Goal: Task Accomplishment & Management: Use online tool/utility

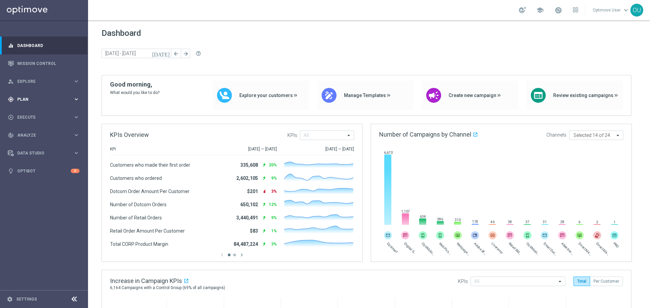
click at [37, 107] on div "gps_fixed Plan keyboard_arrow_right" at bounding box center [43, 99] width 87 height 18
click at [42, 137] on accordion "Templates keyboard_arrow_right Optimail OptiMobile In-App OptiMobile Push Web P…" at bounding box center [53, 134] width 70 height 10
click at [43, 131] on button "Templates keyboard_arrow_right" at bounding box center [49, 133] width 62 height 5
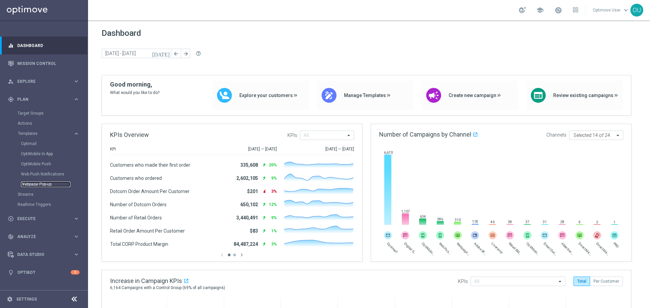
click at [44, 185] on link "Webpage Pop-up" at bounding box center [45, 184] width 49 height 5
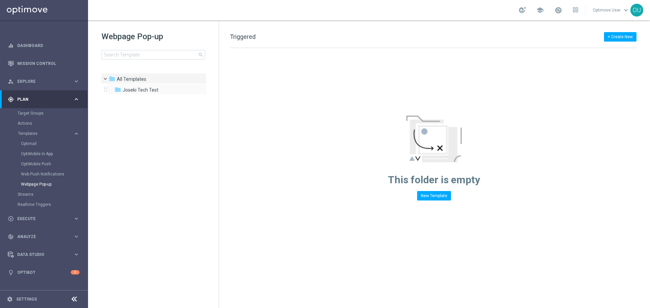
click at [148, 85] on div "folder Joseki Tech Test more_vert" at bounding box center [157, 89] width 100 height 11
click at [621, 37] on button "+ Create New" at bounding box center [620, 36] width 32 height 9
click at [620, 51] on div "New Template" at bounding box center [611, 49] width 46 height 5
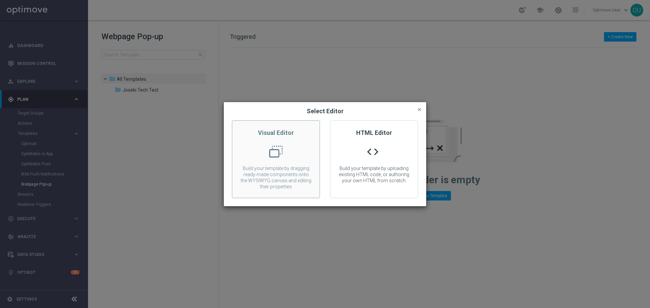
click at [250, 175] on p "Build your template by dragging ready-made components onto the WYSIWYG canvas a…" at bounding box center [275, 178] width 87 height 24
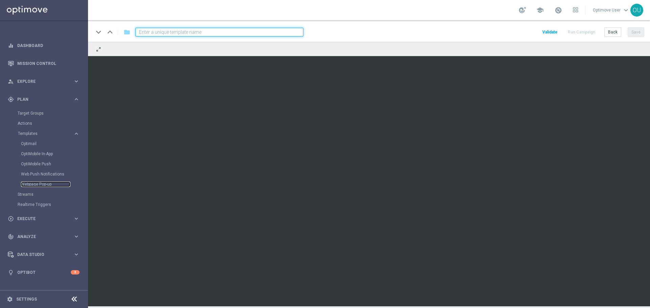
drag, startPoint x: 40, startPoint y: 183, endPoint x: 65, endPoint y: 202, distance: 30.7
click at [40, 183] on link "Webpage Pop-up" at bounding box center [45, 184] width 49 height 5
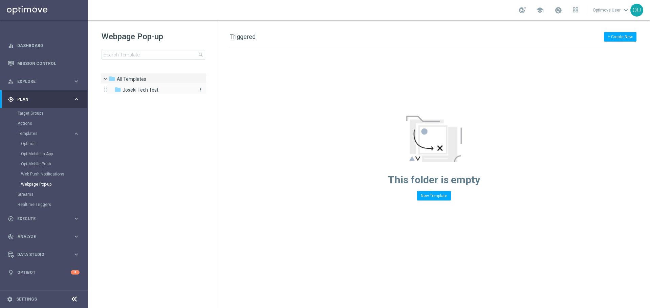
click at [138, 91] on span "Joseki Tech Test" at bounding box center [141, 90] width 36 height 6
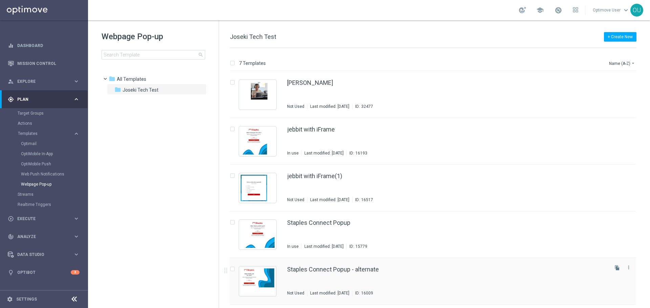
click at [329, 278] on div "Staples Connect Popup - alternate Not Used Last modified: [DATE] ID: 16009" at bounding box center [447, 281] width 320 height 29
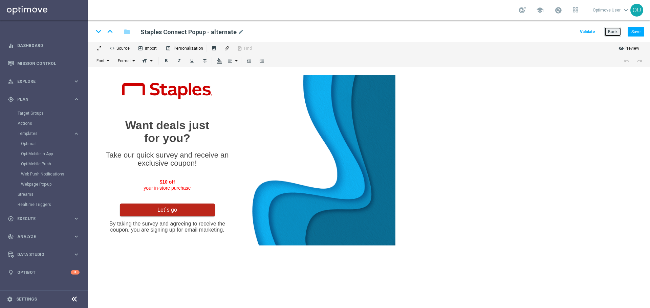
click at [613, 31] on button "Back" at bounding box center [612, 31] width 17 height 9
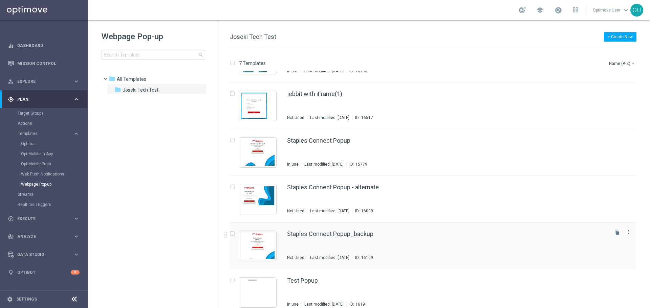
scroll to position [90, 0]
